Goal: Transaction & Acquisition: Obtain resource

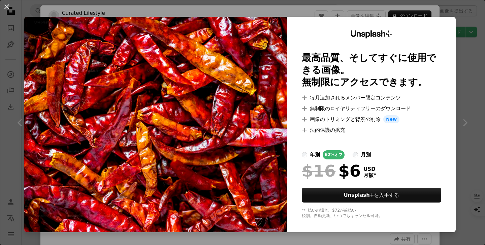
scroll to position [1185, 0]
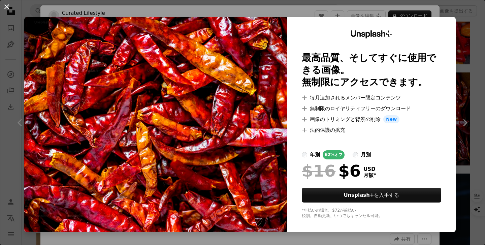
click at [10, 4] on button "An X shape" at bounding box center [7, 7] width 8 height 8
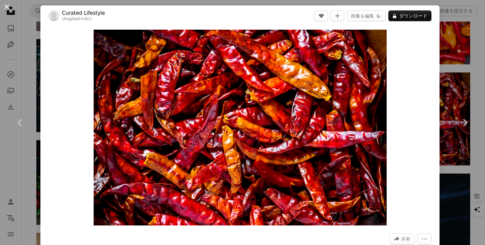
click at [8, 5] on button "An X shape" at bounding box center [7, 7] width 8 height 8
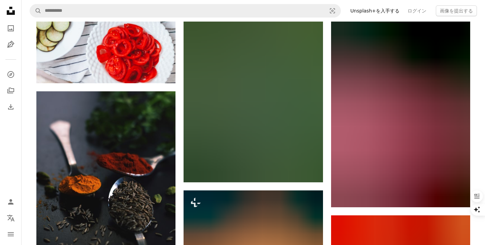
scroll to position [6854, 0]
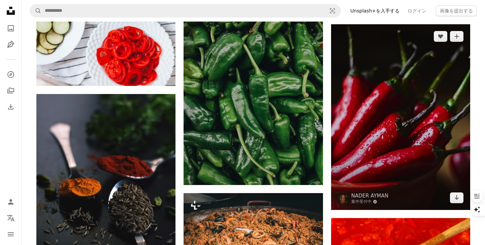
click at [392, 131] on img at bounding box center [400, 117] width 139 height 186
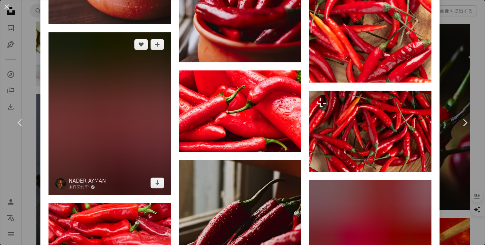
scroll to position [898, 0]
